Goal: Information Seeking & Learning: Compare options

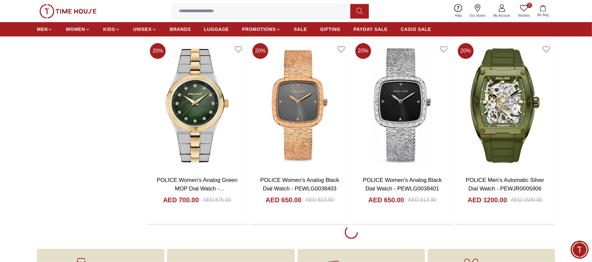
scroll to position [1096, 0]
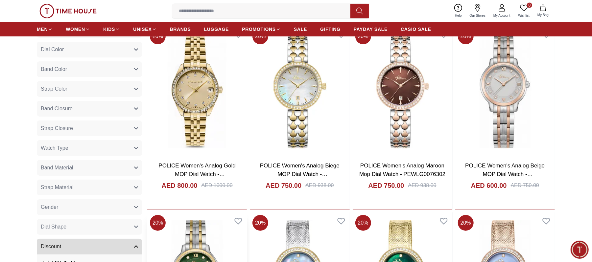
scroll to position [219, 0]
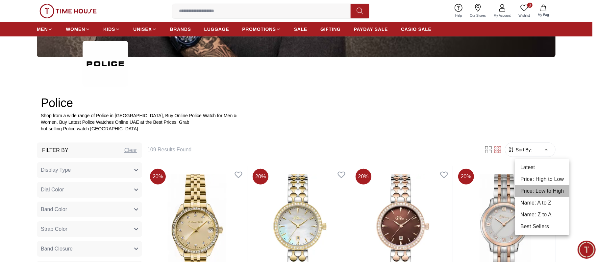
click at [540, 193] on li "Price: Low to High" at bounding box center [542, 192] width 54 height 12
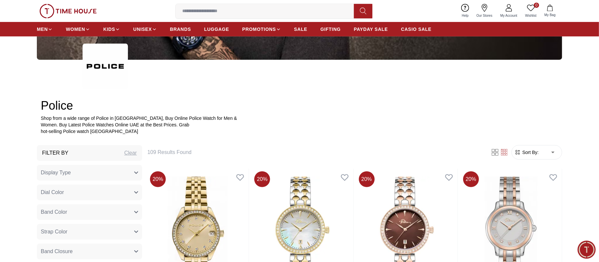
type input "*"
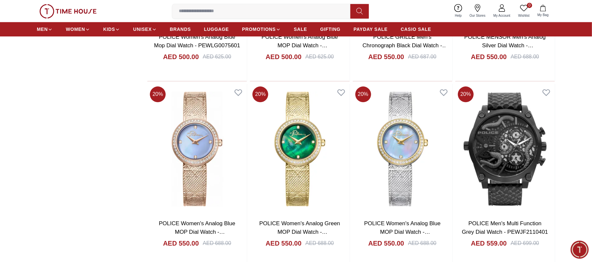
scroll to position [1096, 0]
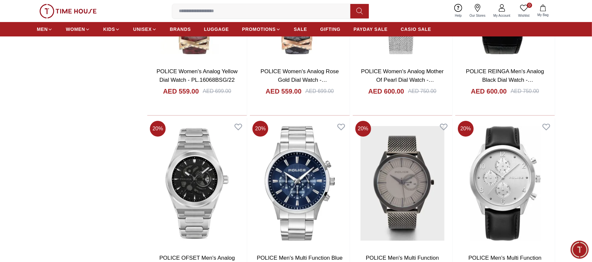
scroll to position [1579, 0]
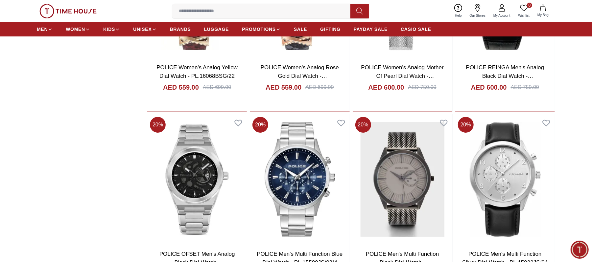
scroll to position [1228, 0]
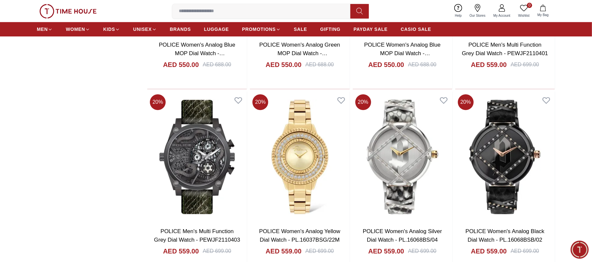
scroll to position [1096, 0]
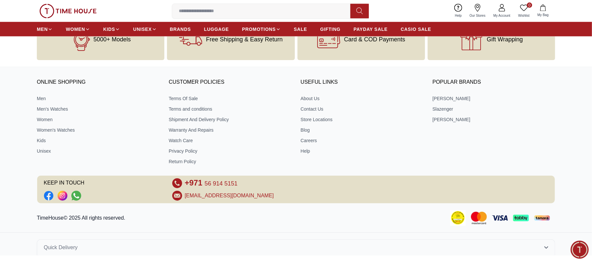
scroll to position [219, 0]
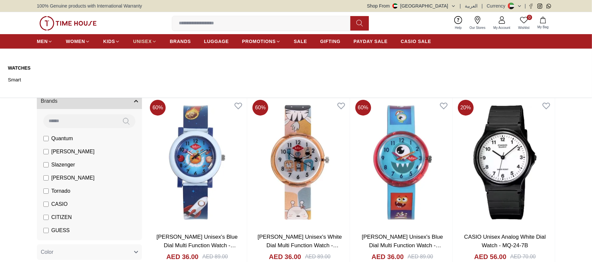
click at [150, 42] on link "UNISEX" at bounding box center [144, 42] width 23 height 12
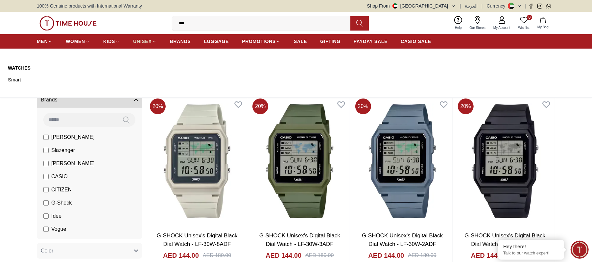
click at [155, 41] on icon at bounding box center [154, 41] width 5 height 5
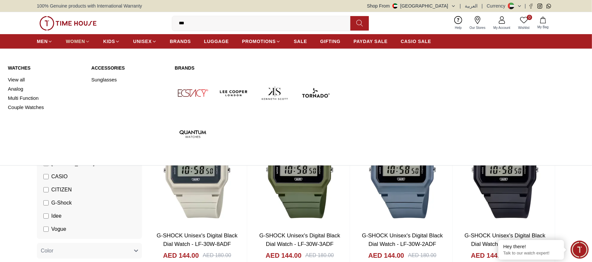
click at [83, 41] on span "WOMEN" at bounding box center [75, 41] width 19 height 7
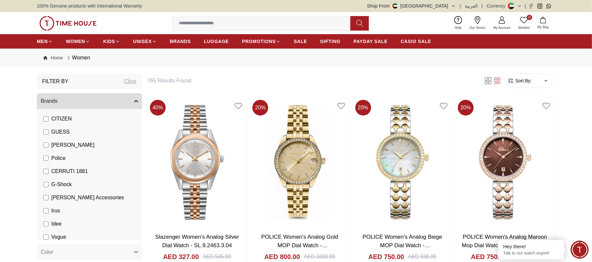
scroll to position [71, 0]
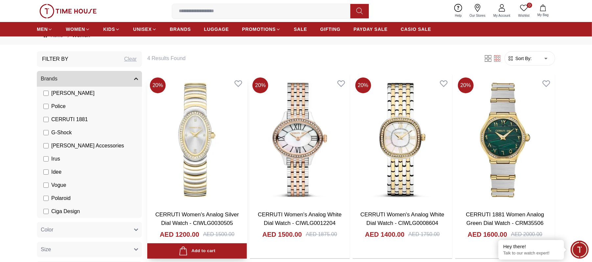
scroll to position [44, 0]
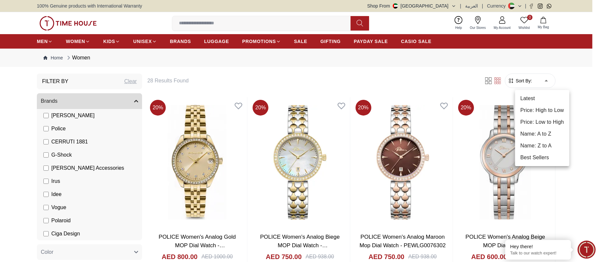
click at [539, 120] on li "Price: Low to High" at bounding box center [542, 122] width 54 height 12
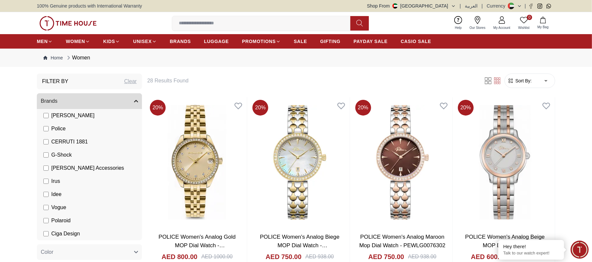
type input "*"
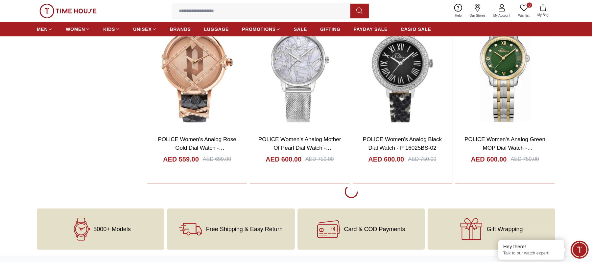
scroll to position [921, 0]
